Goal: Information Seeking & Learning: Learn about a topic

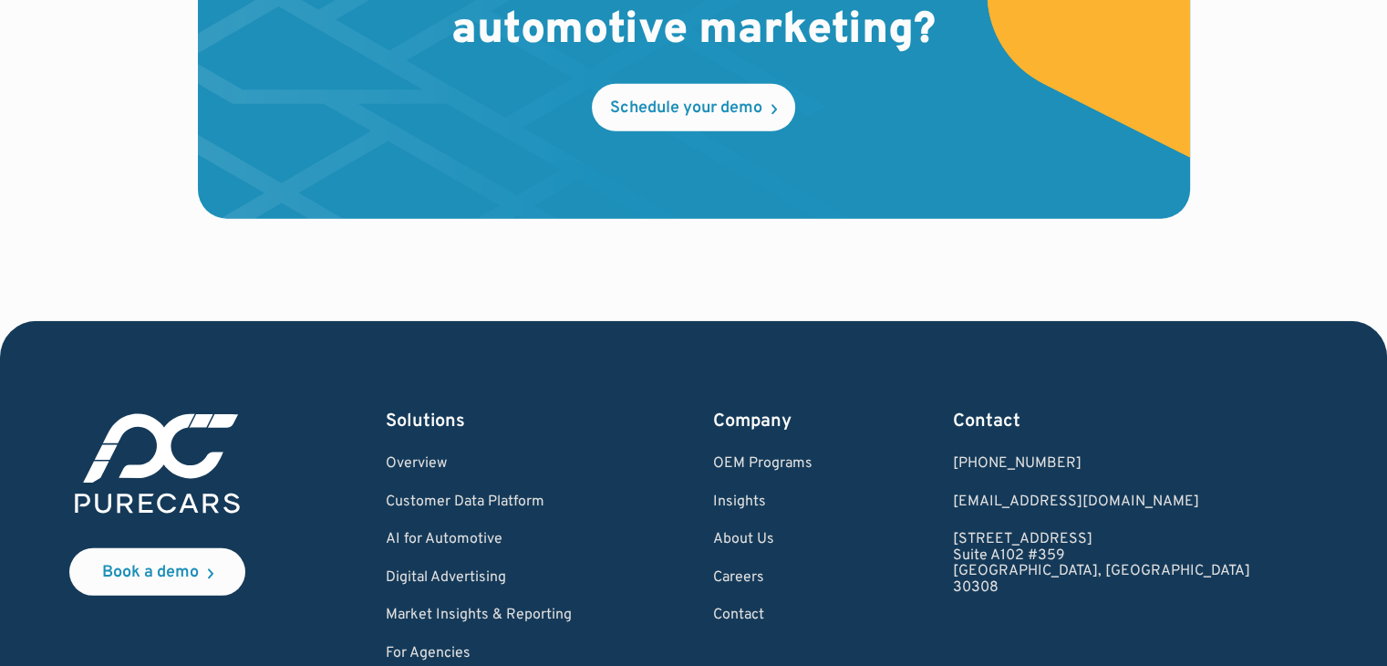
scroll to position [5403, 0]
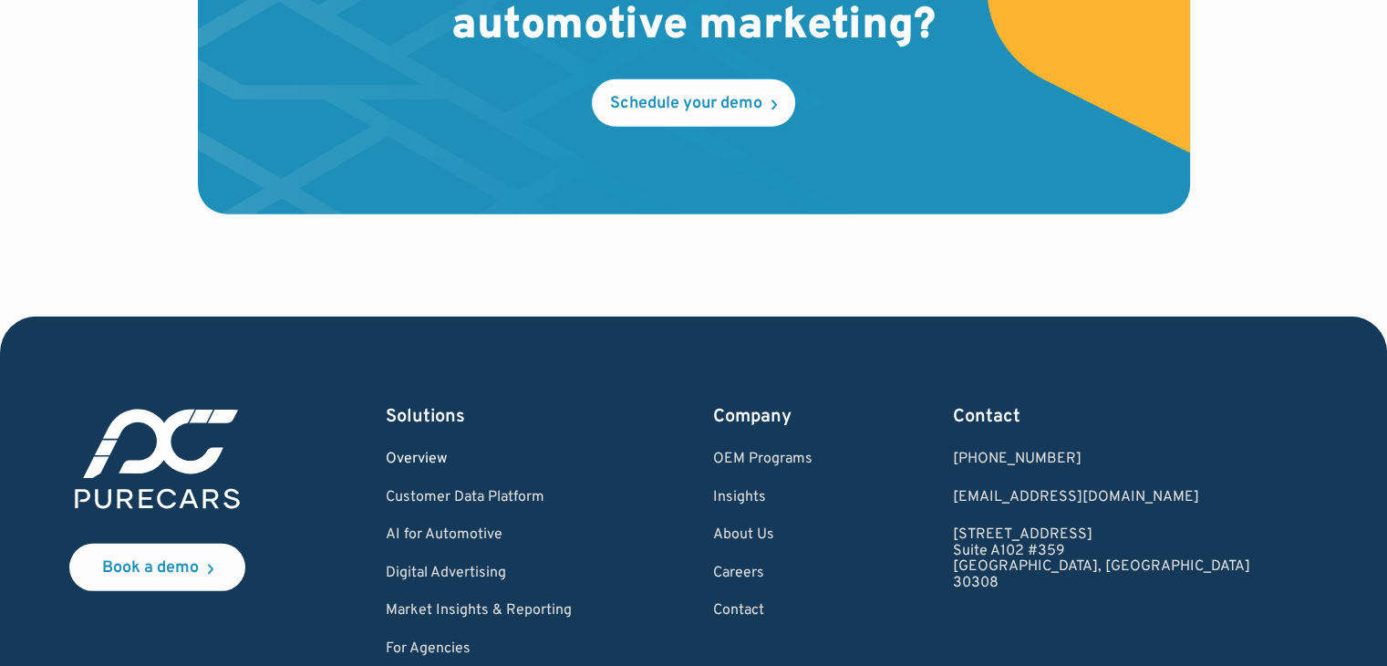
click at [457, 463] on link "Overview" at bounding box center [479, 459] width 186 height 16
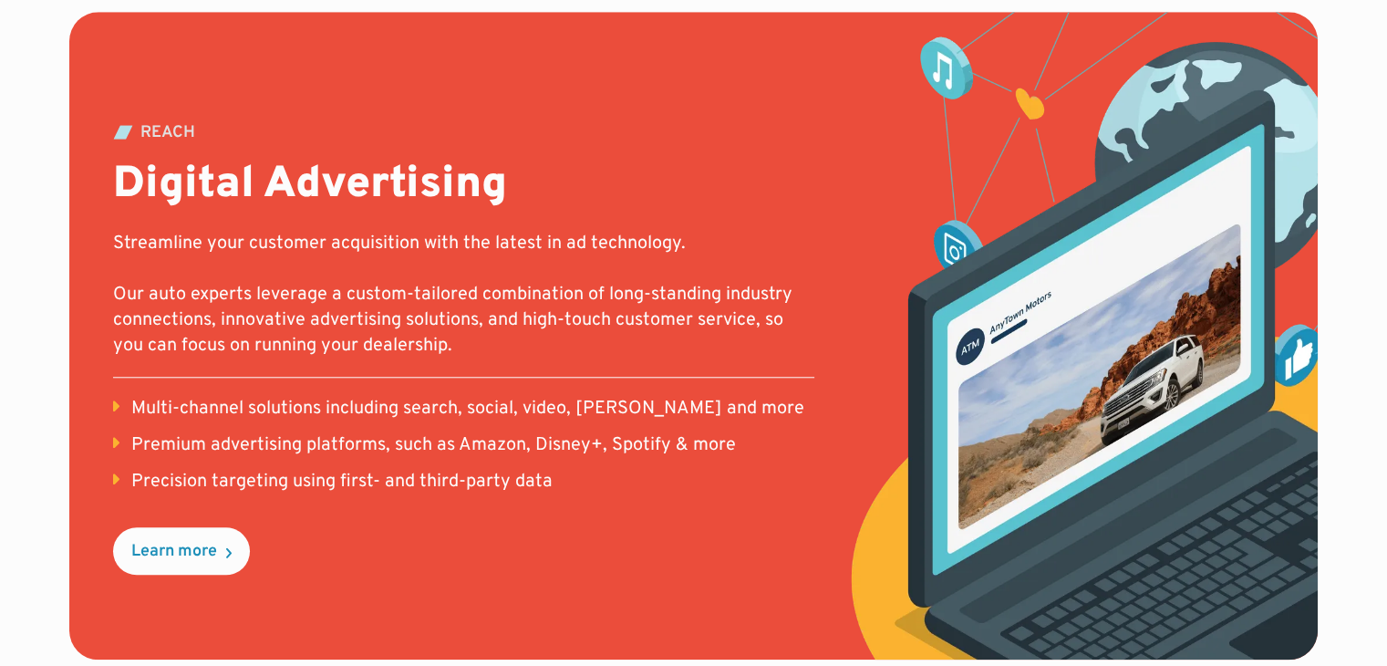
scroll to position [1642, 0]
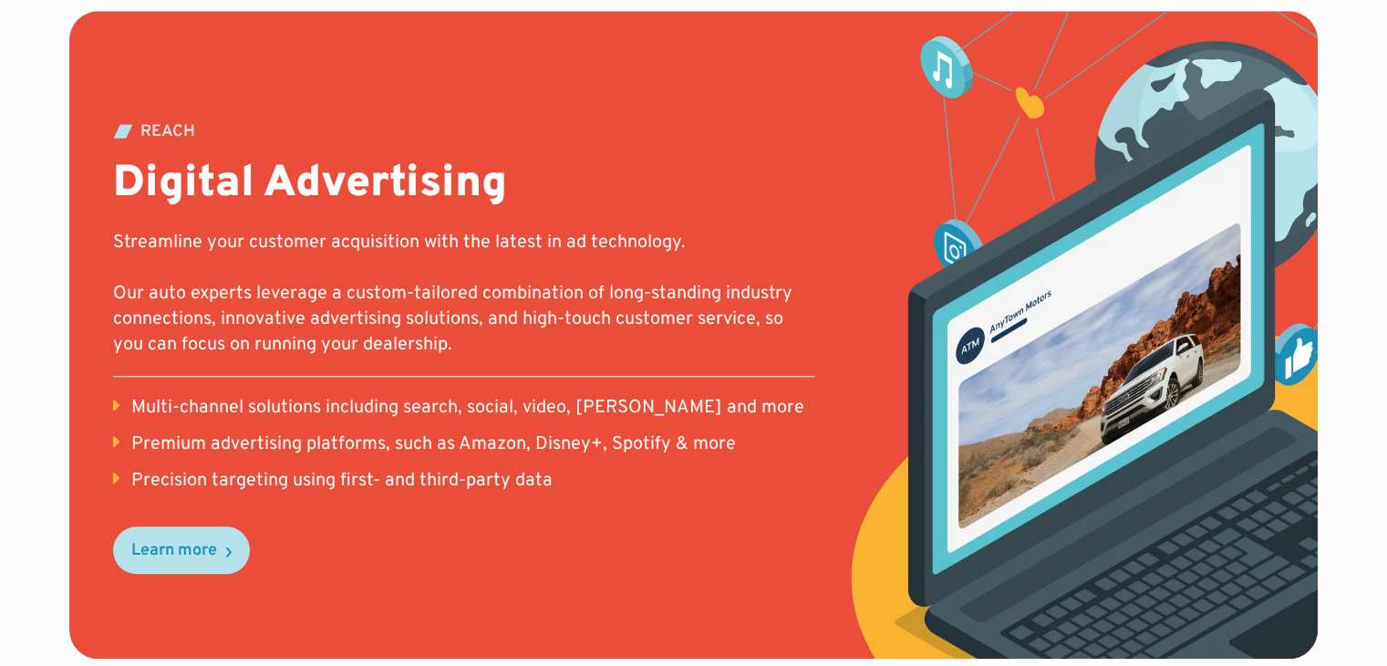
click at [201, 544] on div "Learn more" at bounding box center [174, 551] width 86 height 16
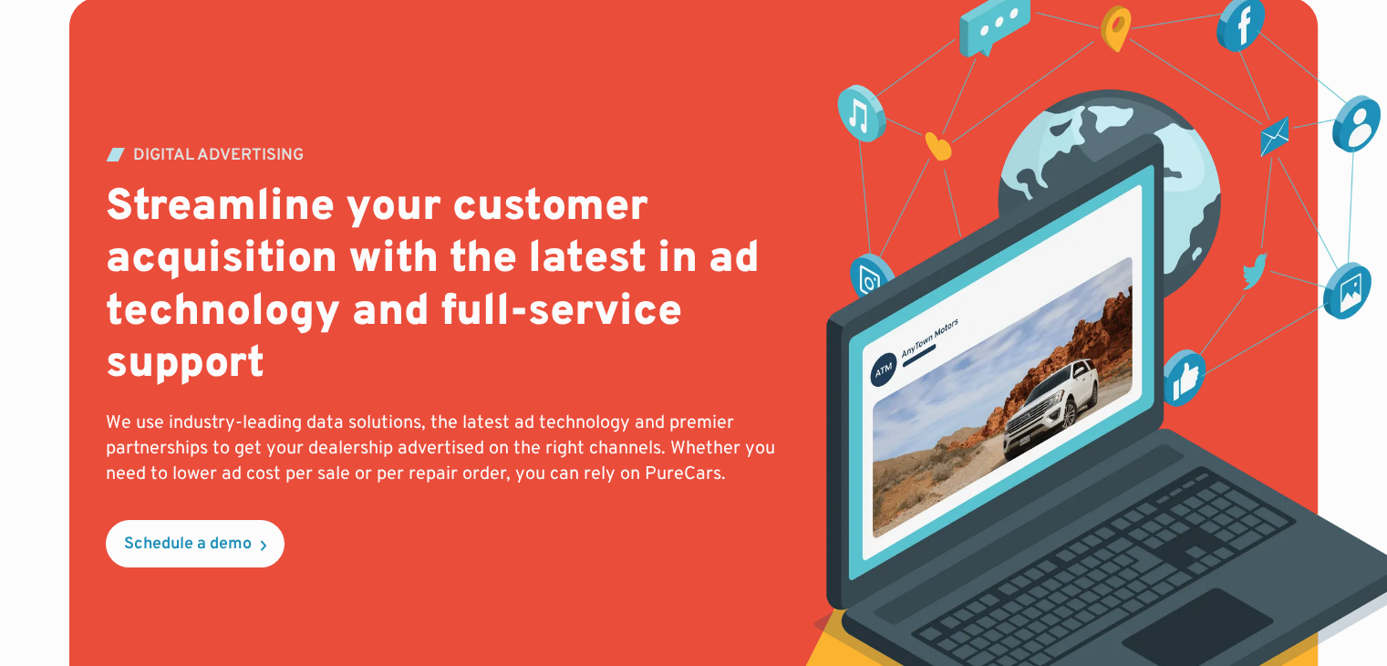
scroll to position [188, 0]
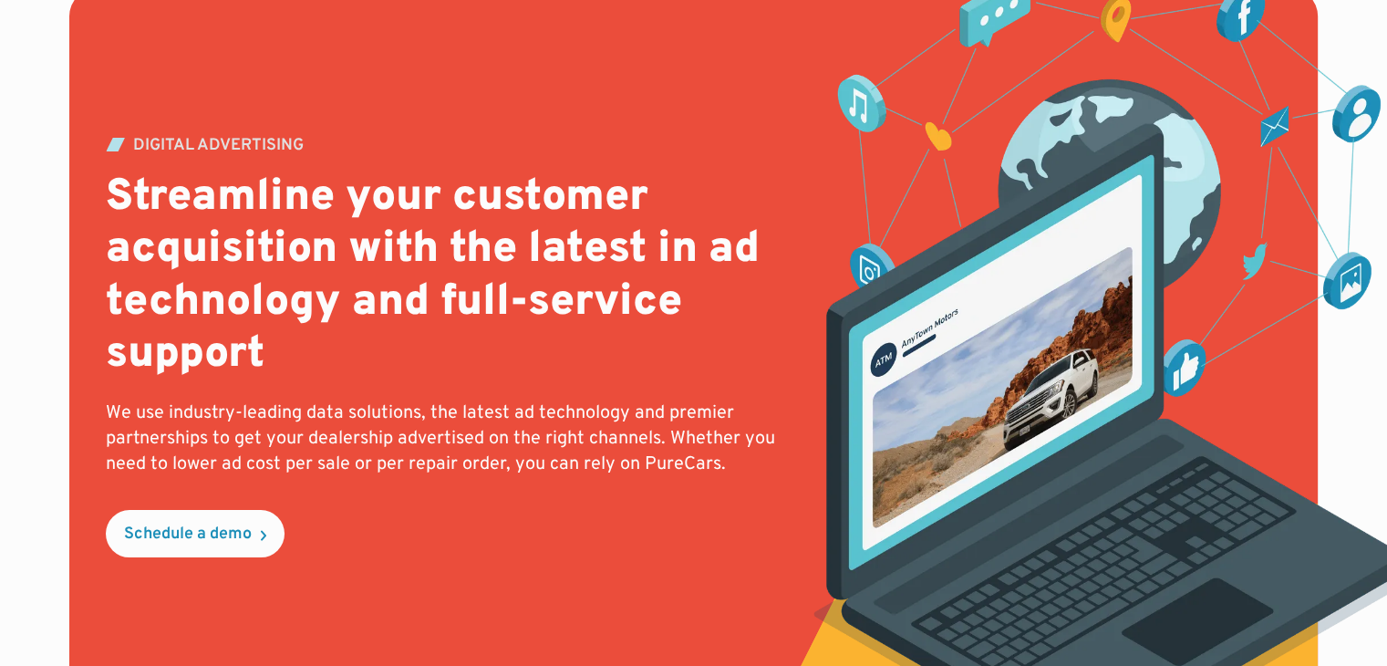
click at [703, 357] on h2 "Streamline your customer acquisition with the latest in ad technology and full-…" at bounding box center [441, 277] width 670 height 210
